Goal: Task Accomplishment & Management: Manage account settings

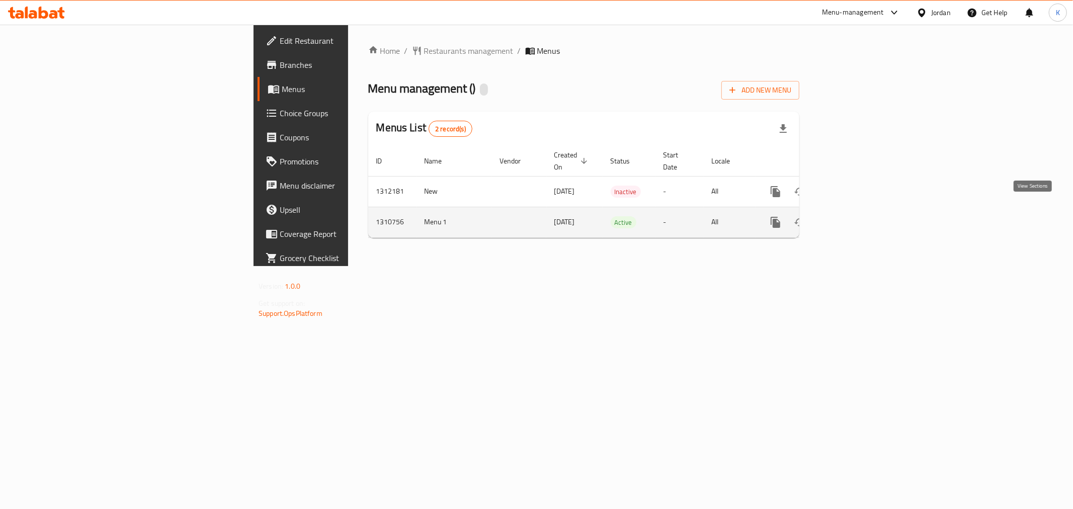
click at [854, 216] on icon "enhanced table" at bounding box center [848, 222] width 12 height 12
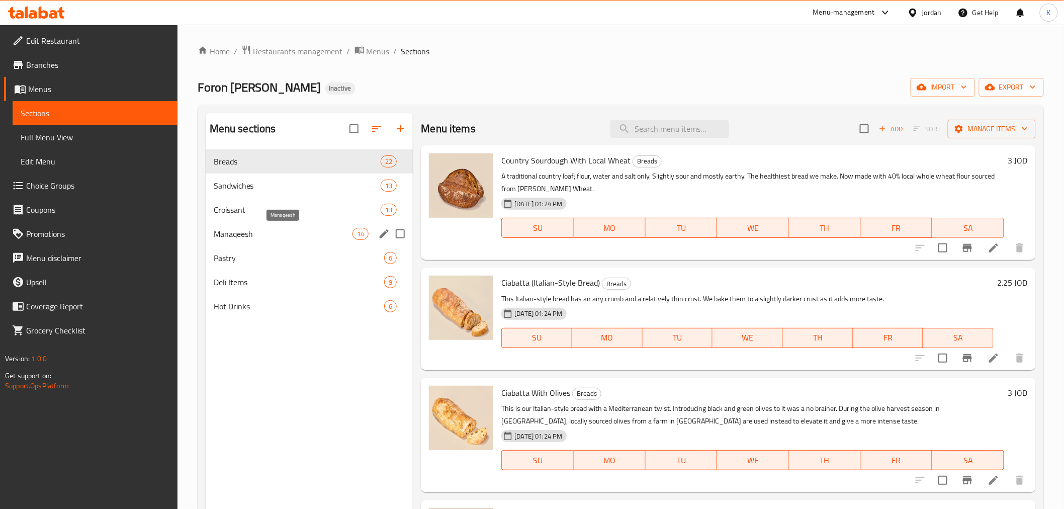
click at [286, 236] on span "Manaqeesh" at bounding box center [283, 234] width 139 height 12
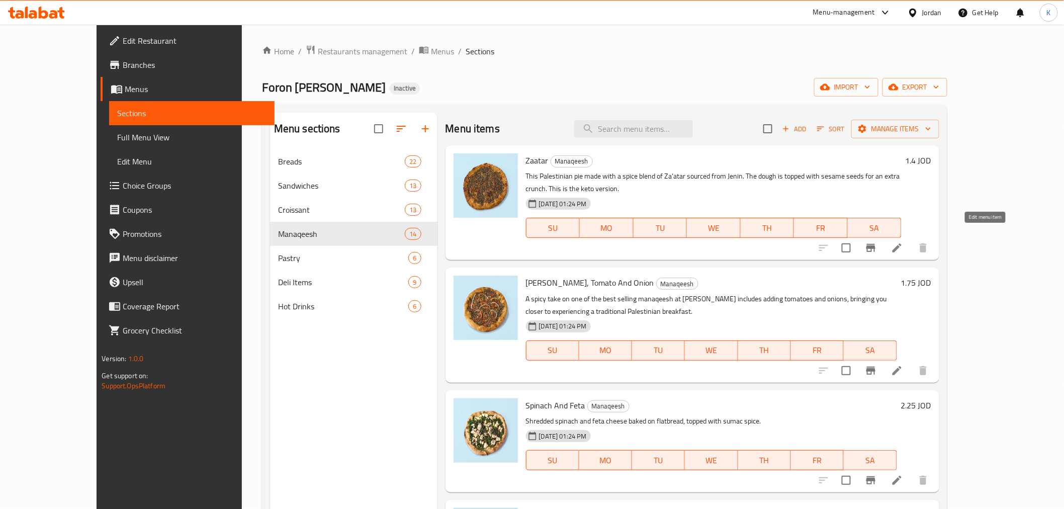
click at [903, 242] on icon at bounding box center [897, 248] width 12 height 12
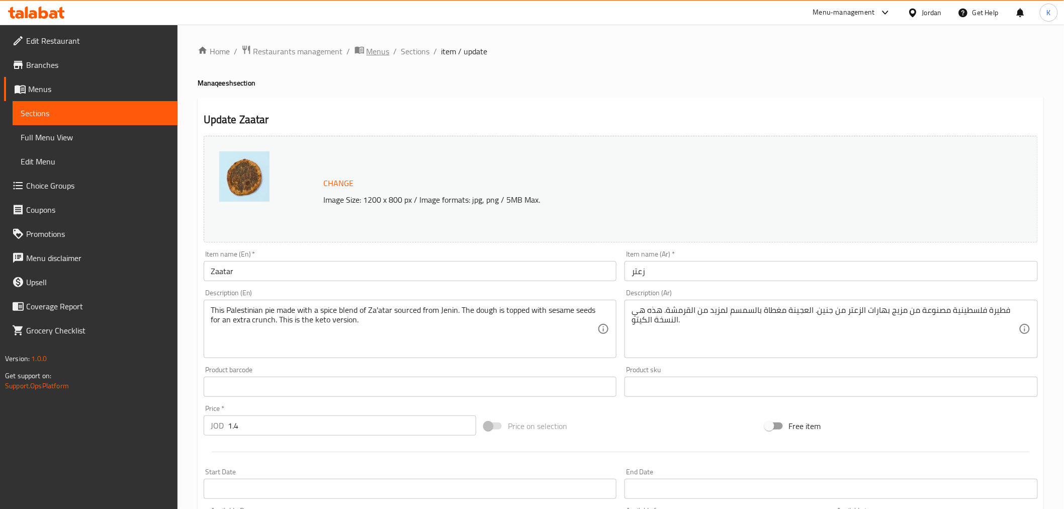
click at [382, 53] on span "Menus" at bounding box center [378, 51] width 23 height 12
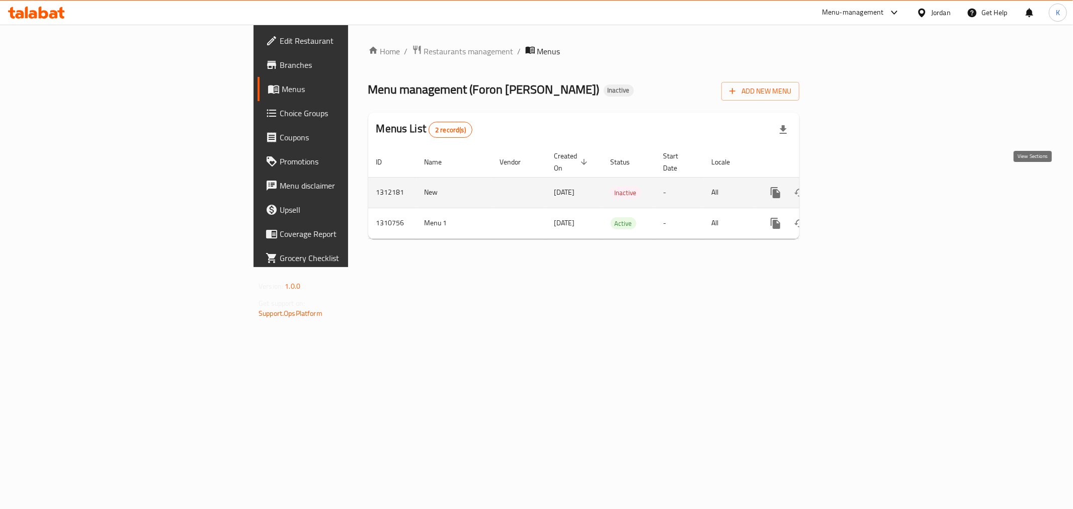
click at [853, 188] on icon "enhanced table" at bounding box center [848, 192] width 9 height 9
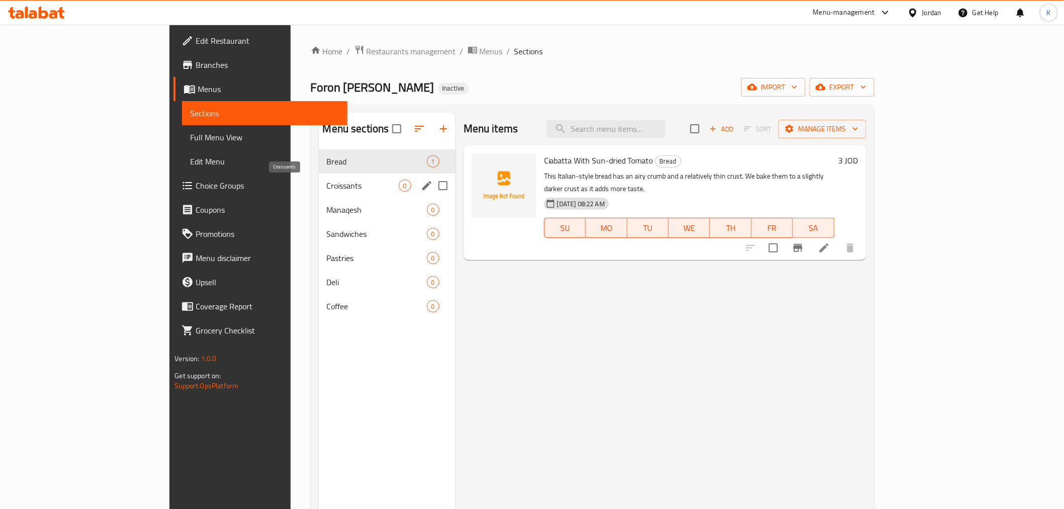
click at [327, 184] on span "Croissants" at bounding box center [363, 186] width 72 height 12
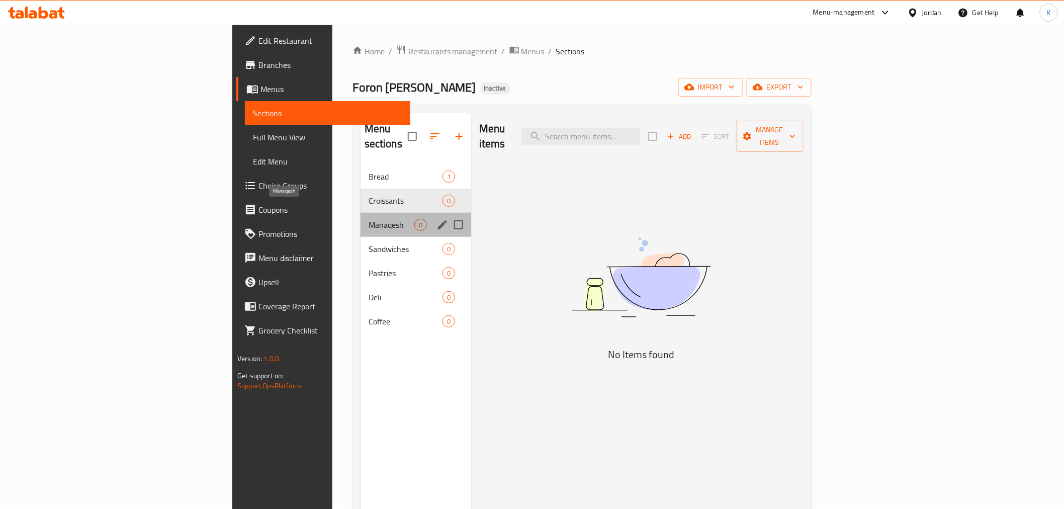
click at [369, 219] on span "Manaqesh" at bounding box center [392, 225] width 46 height 12
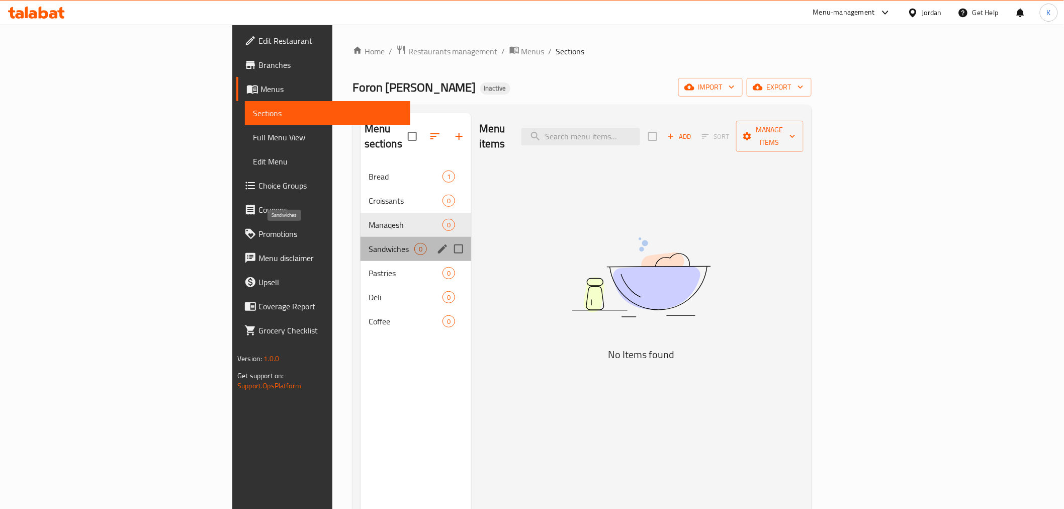
click at [369, 243] on span "Sandwiches" at bounding box center [392, 249] width 46 height 12
click at [369, 267] on span "Pastries" at bounding box center [392, 273] width 46 height 12
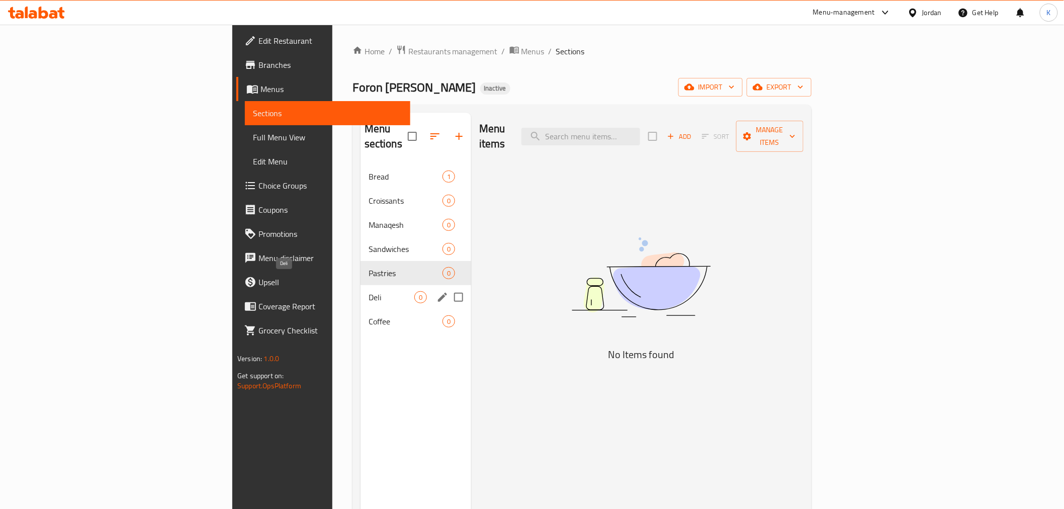
click at [369, 291] on span "Deli" at bounding box center [392, 297] width 46 height 12
click at [361, 309] on div "Coffee 0" at bounding box center [416, 321] width 111 height 24
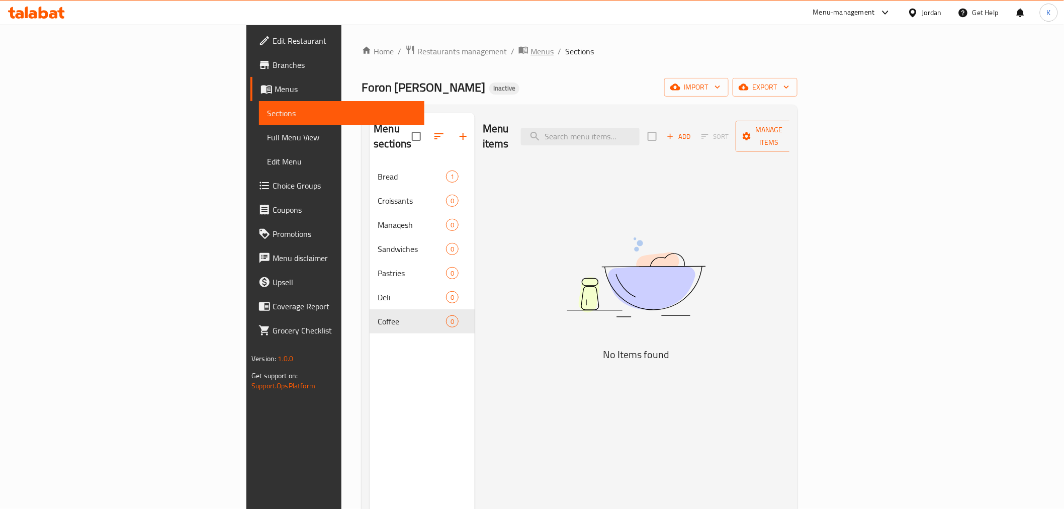
click at [531, 53] on span "Menus" at bounding box center [542, 51] width 23 height 12
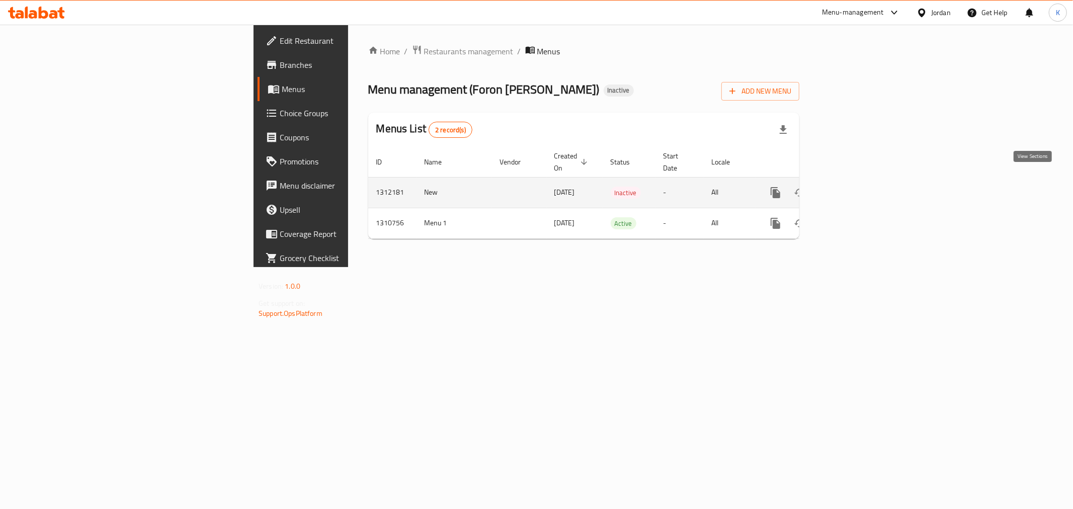
click at [853, 188] on icon "enhanced table" at bounding box center [848, 192] width 9 height 9
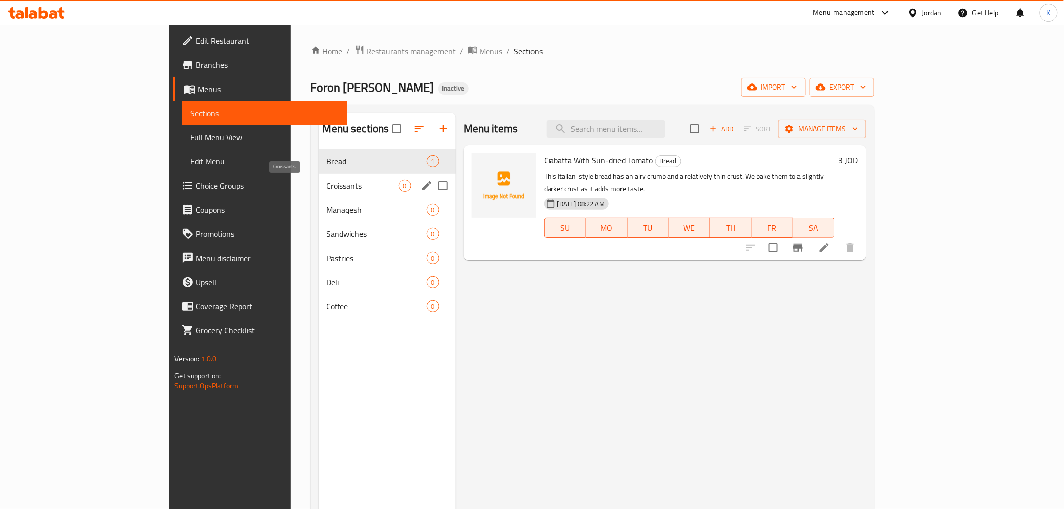
click at [327, 189] on span "Croissants" at bounding box center [363, 186] width 72 height 12
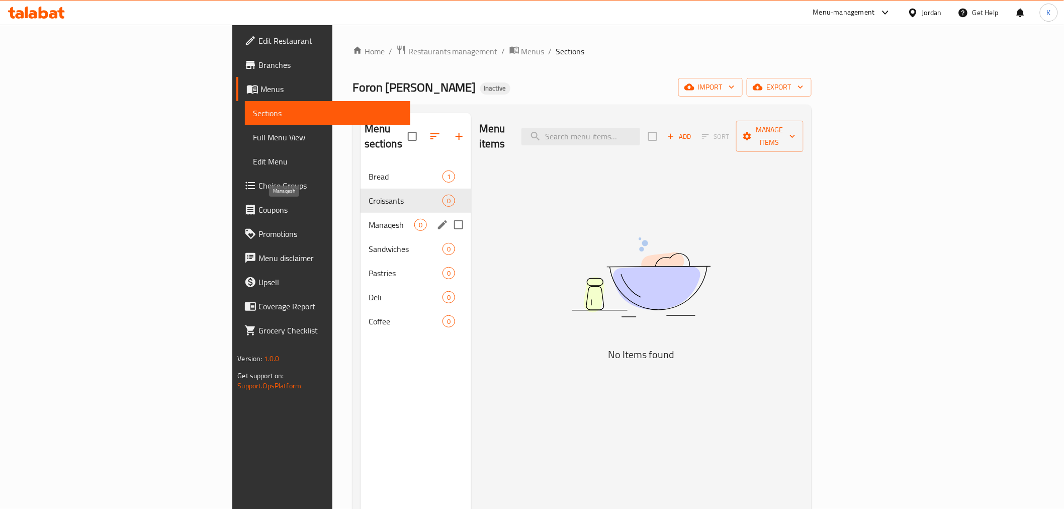
click at [369, 219] on span "Manaqesh" at bounding box center [392, 225] width 46 height 12
click at [369, 243] on span "Sandwiches" at bounding box center [392, 249] width 46 height 12
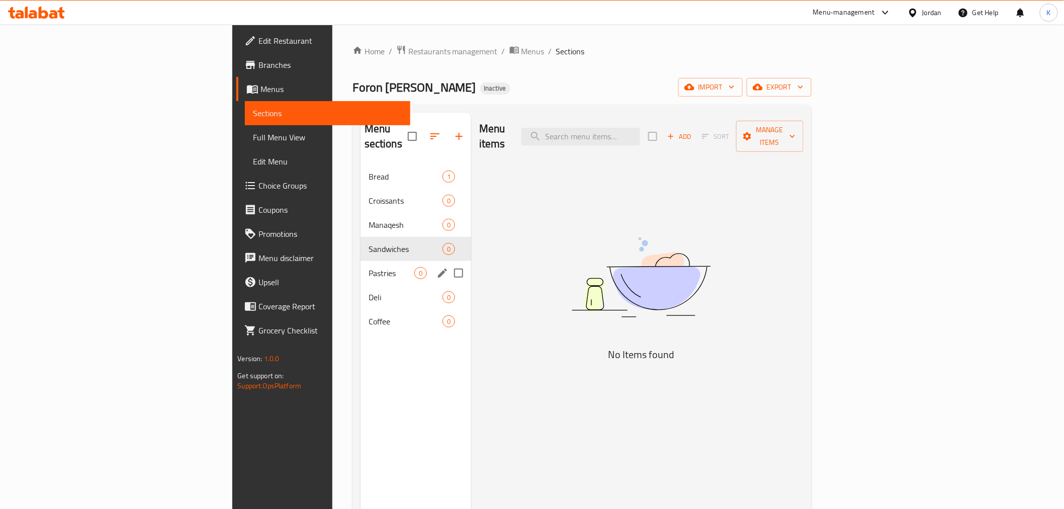
click at [361, 267] on div "Pastries 0" at bounding box center [416, 273] width 111 height 24
drag, startPoint x: 325, startPoint y: 291, endPoint x: 326, endPoint y: 302, distance: 11.6
click at [361, 292] on div "Deli 0" at bounding box center [416, 297] width 111 height 24
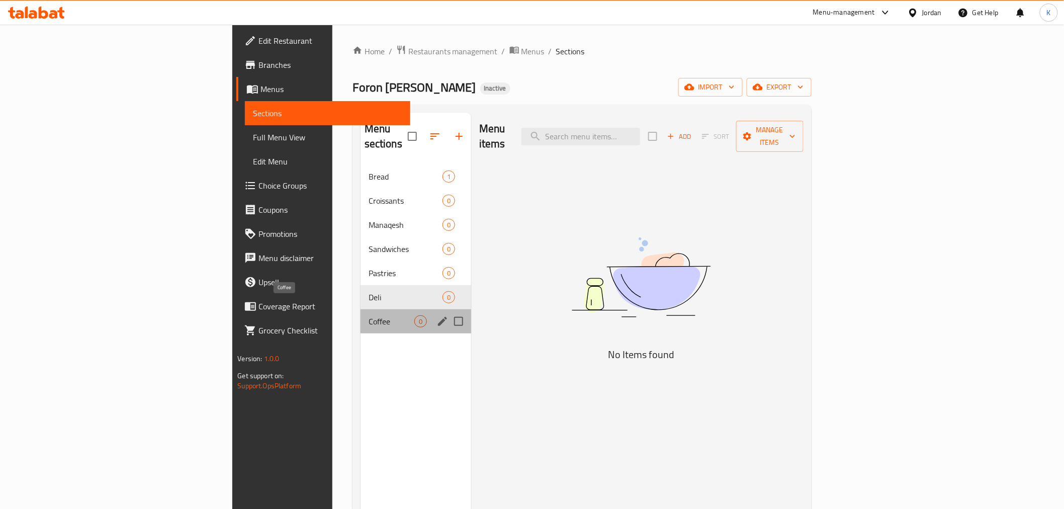
click at [369, 315] on span "Coffee" at bounding box center [392, 321] width 46 height 12
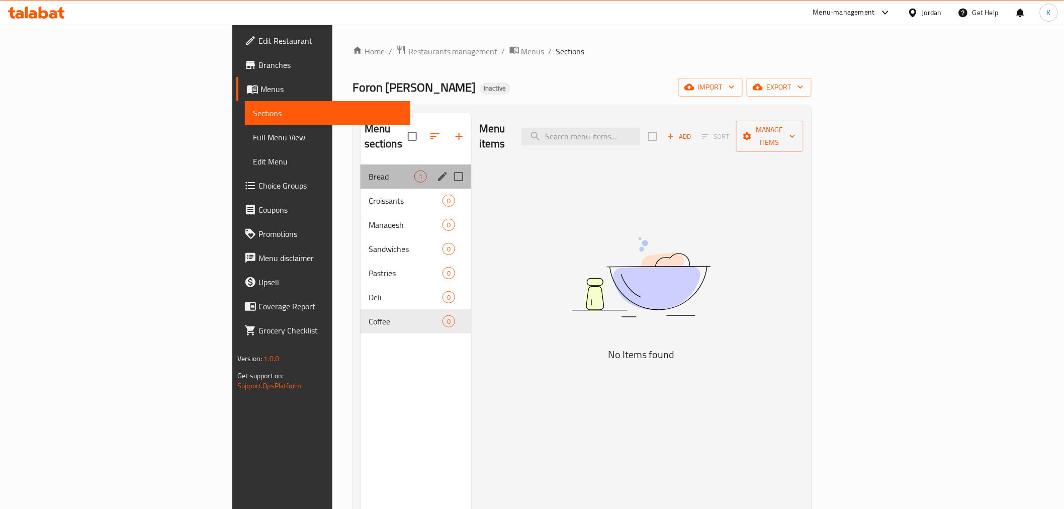
click at [361, 170] on div "Bread 1" at bounding box center [416, 176] width 111 height 24
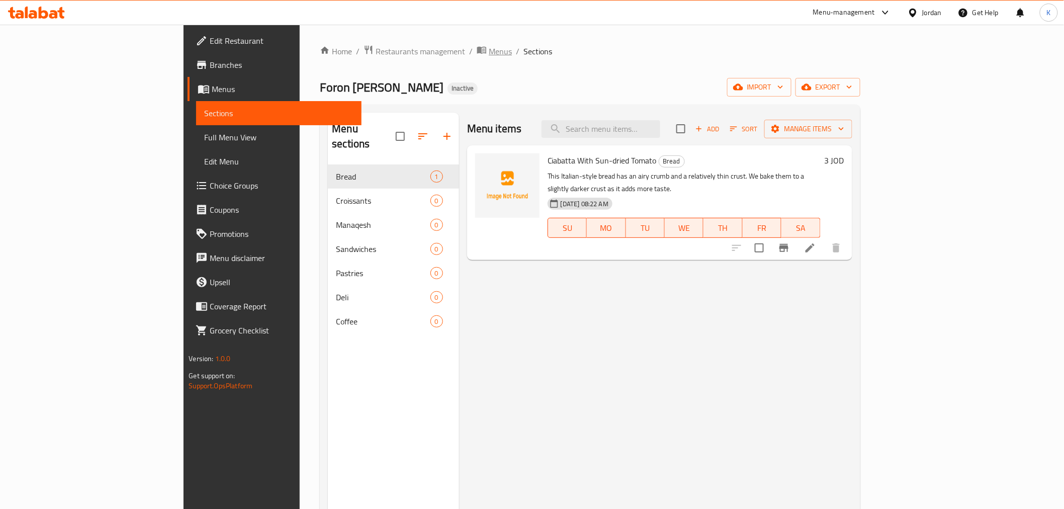
click at [489, 47] on span "Menus" at bounding box center [500, 51] width 23 height 12
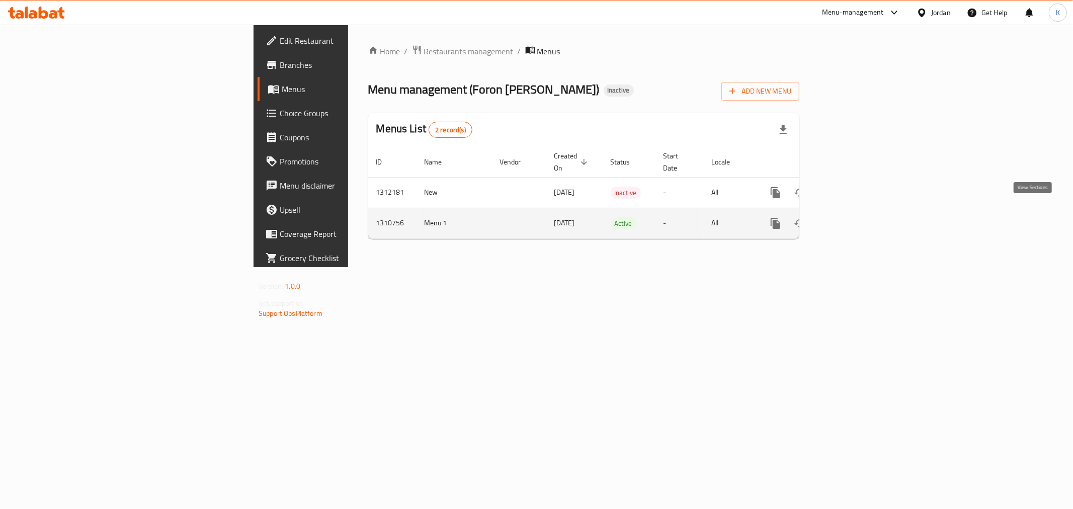
click at [854, 217] on icon "enhanced table" at bounding box center [848, 223] width 12 height 12
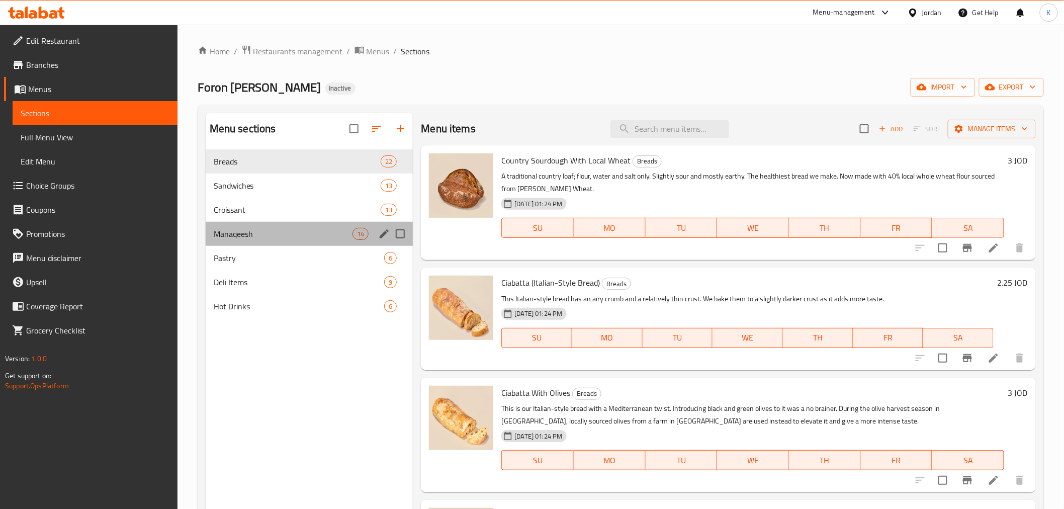
click at [267, 241] on div "Manaqeesh 14" at bounding box center [310, 234] width 208 height 24
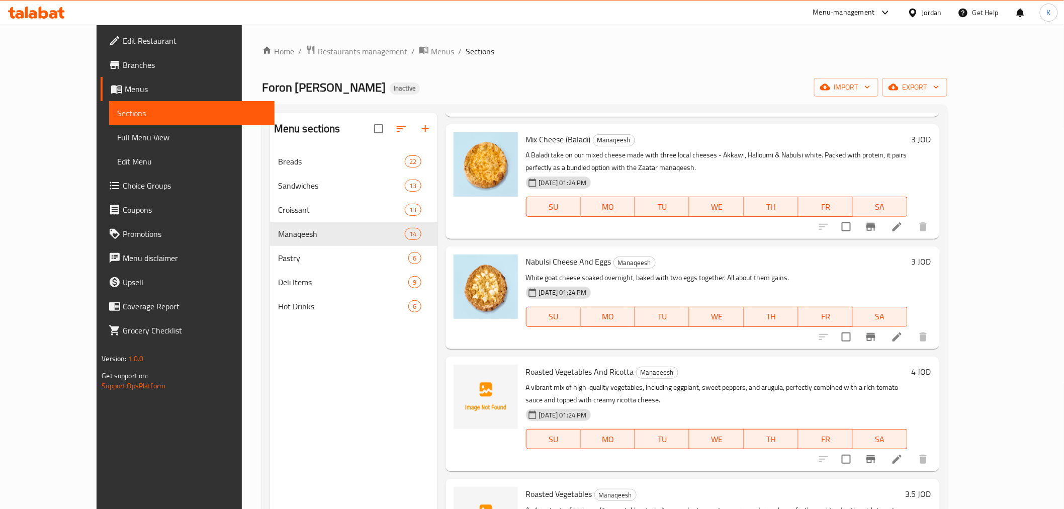
scroll to position [413, 0]
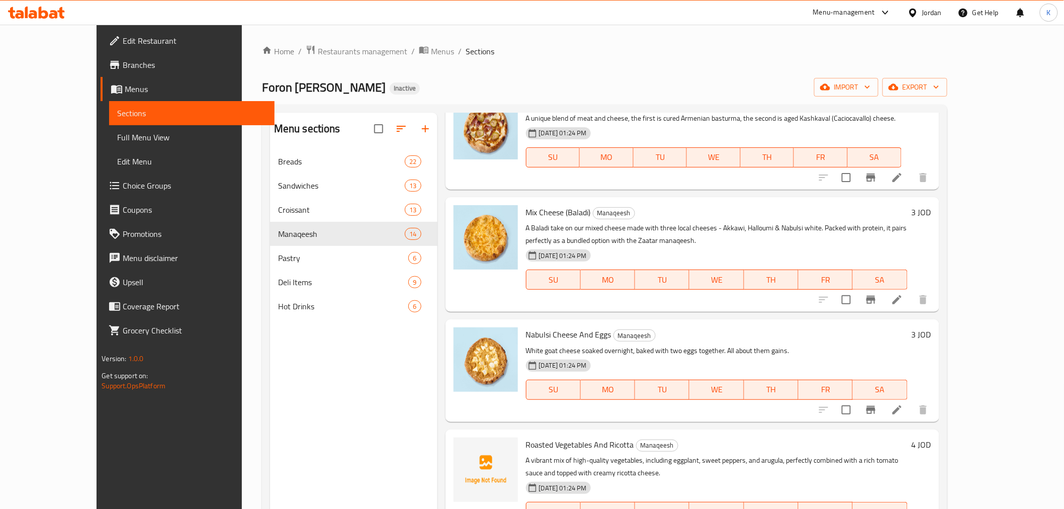
click at [903, 404] on icon at bounding box center [897, 410] width 12 height 12
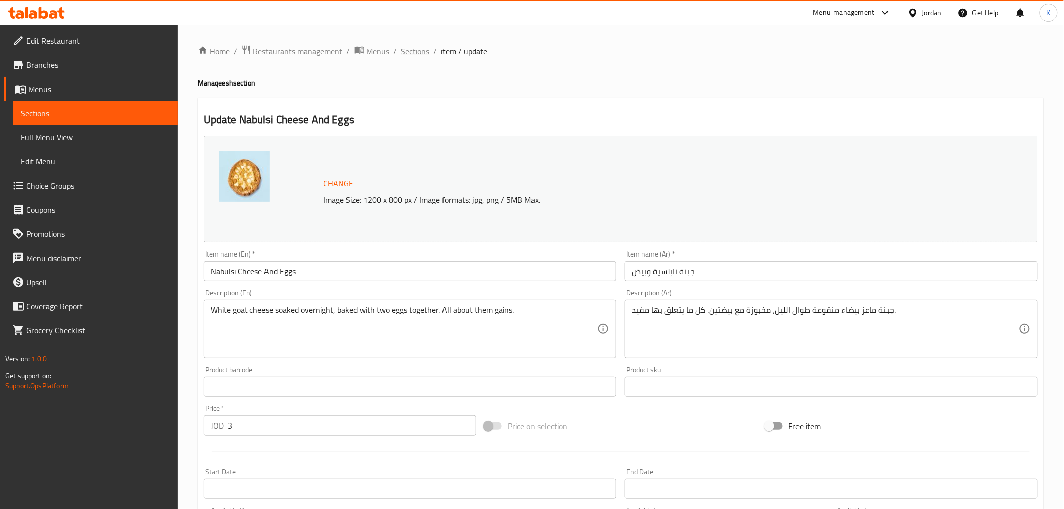
click at [413, 49] on span "Sections" at bounding box center [415, 51] width 29 height 12
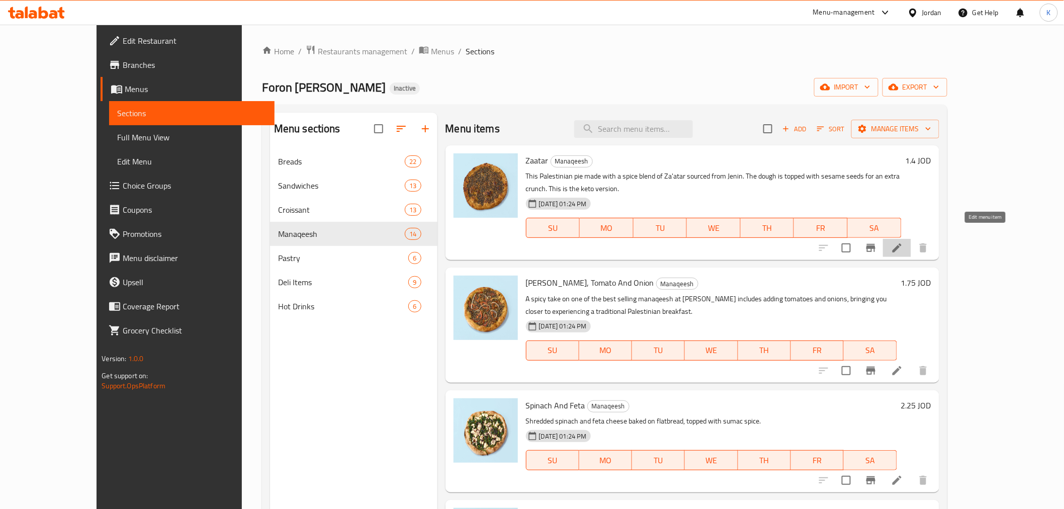
click at [903, 242] on icon at bounding box center [897, 248] width 12 height 12
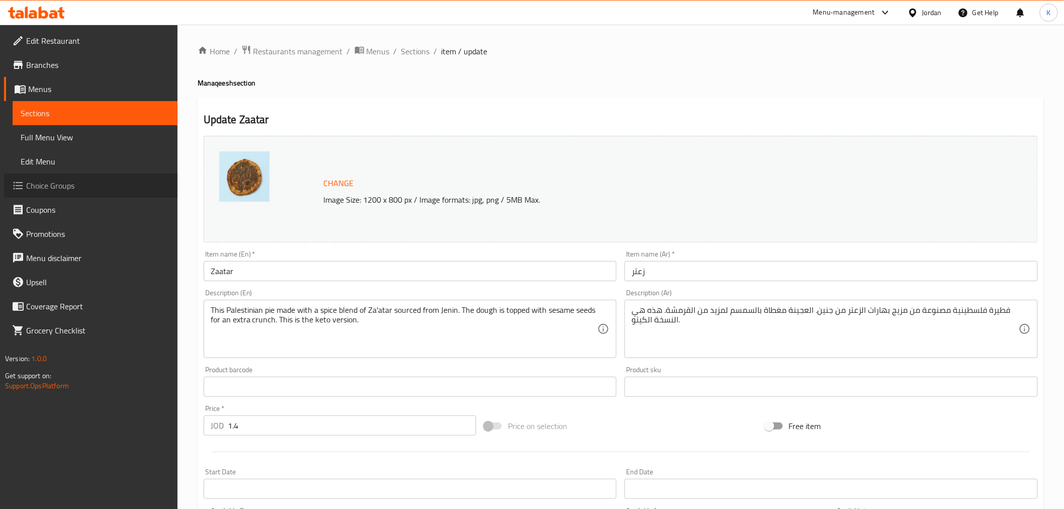
click at [67, 186] on span "Choice Groups" at bounding box center [97, 186] width 143 height 12
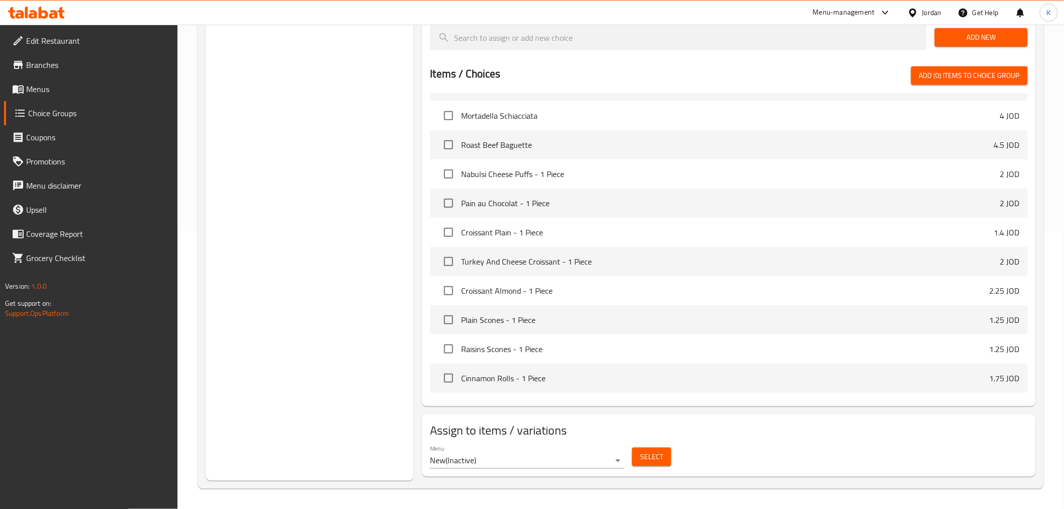
scroll to position [996, 0]
